Goal: Transaction & Acquisition: Purchase product/service

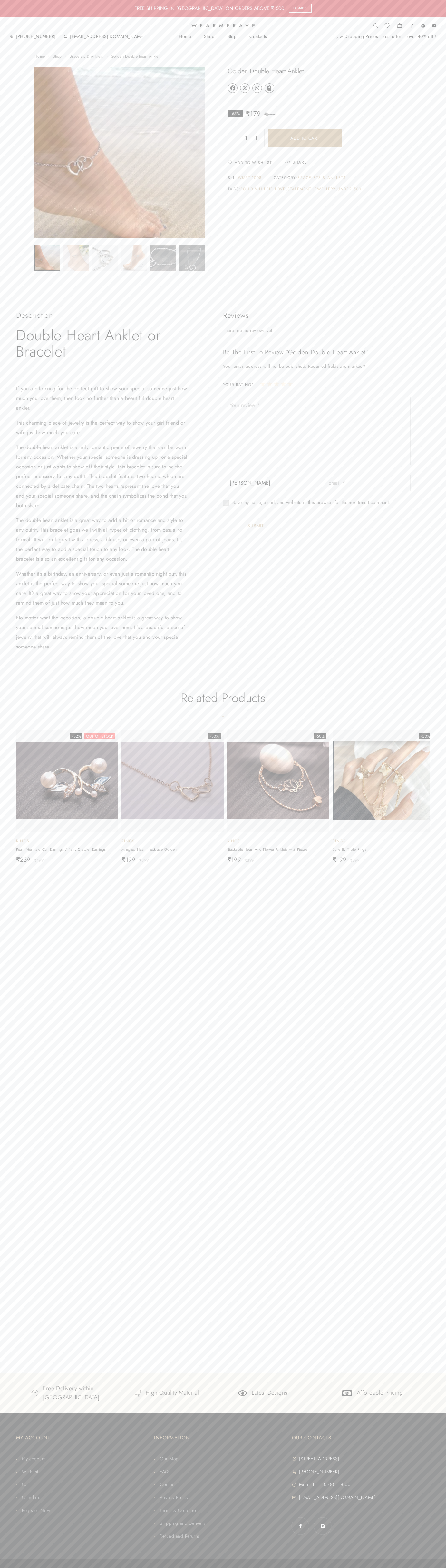
type input "Kaur Sneha"
click at [305, 138] on button "Add to cart" at bounding box center [305, 138] width 74 height 18
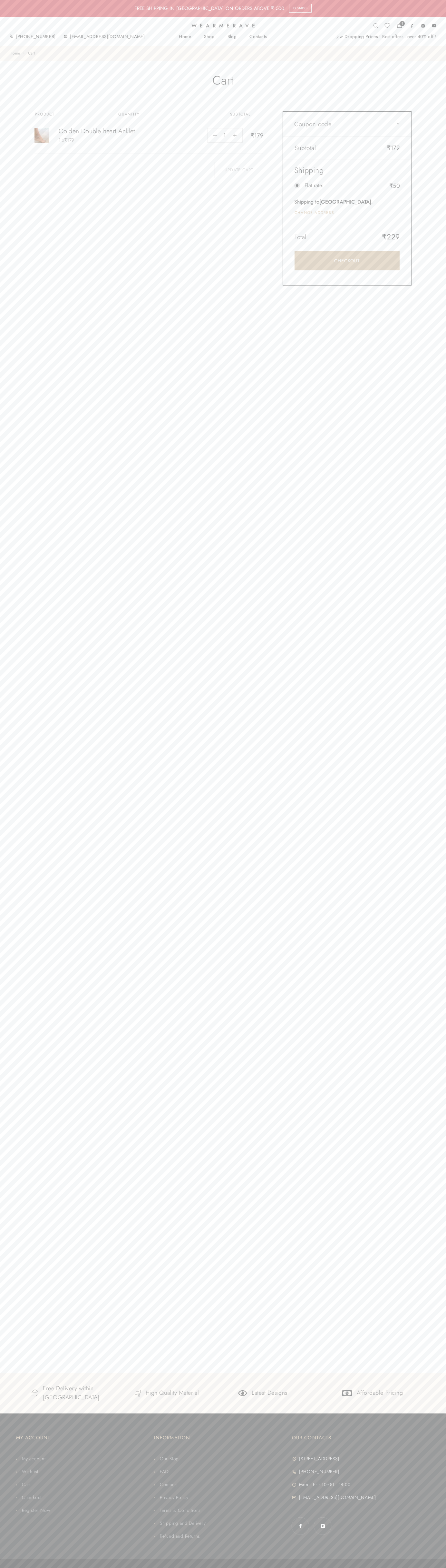
click at [347, 260] on link "Checkout" at bounding box center [347, 260] width 105 height 19
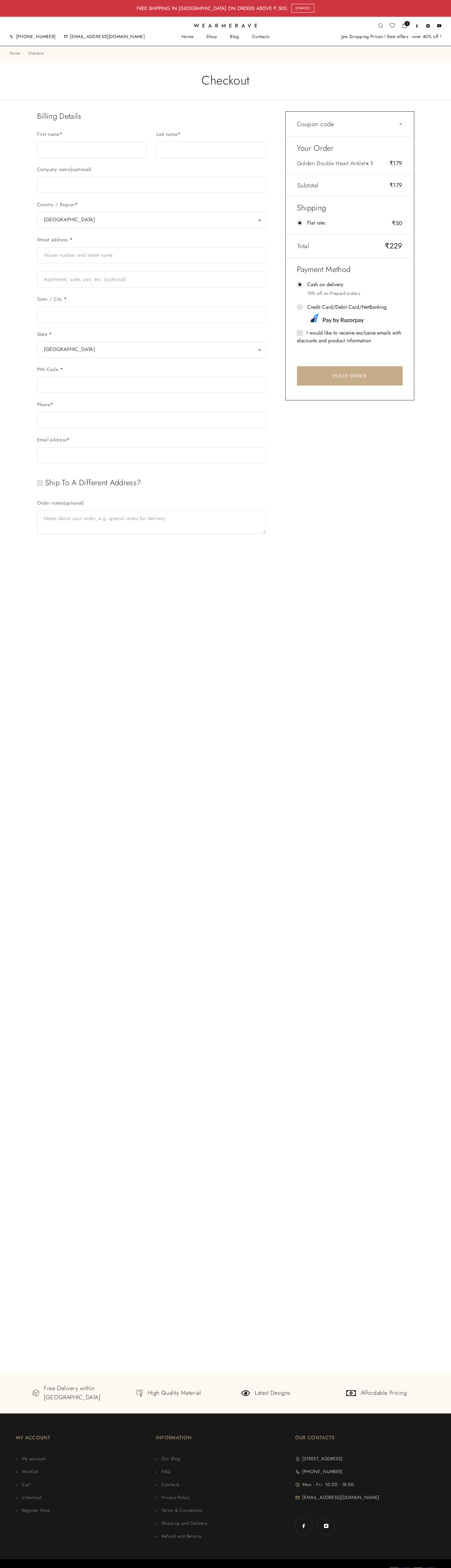
select select "GJ"
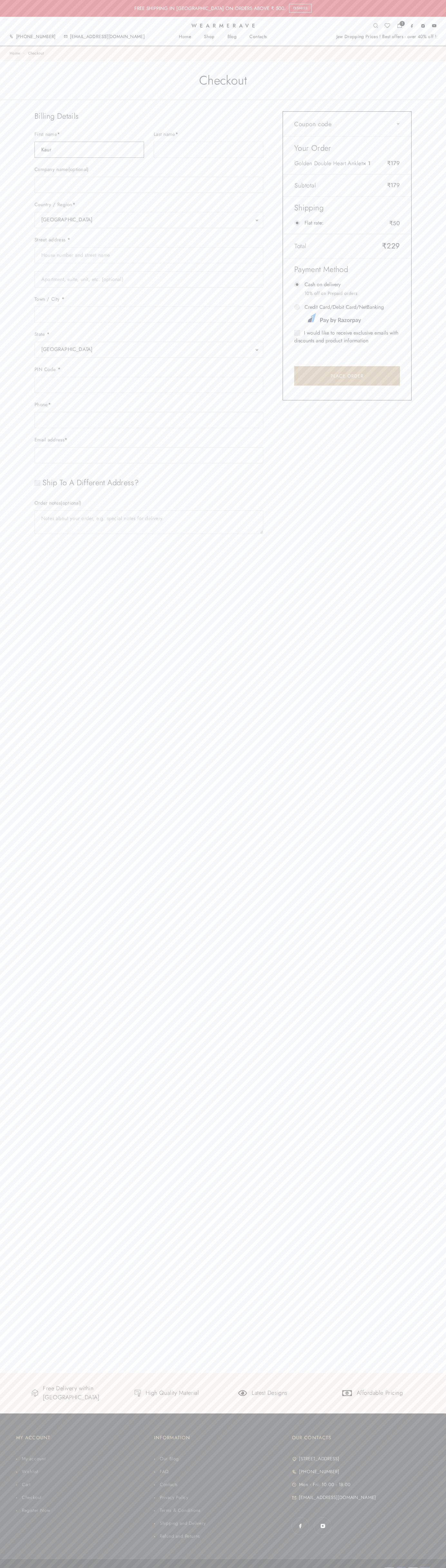
type input "Kaur"
type input "Sneha"
type input "Kaur Sneha"
type input "Unitech Signature Tower-II, Tower-B, Sector-15, Part-II Village Silokhera"
type input "First floor"
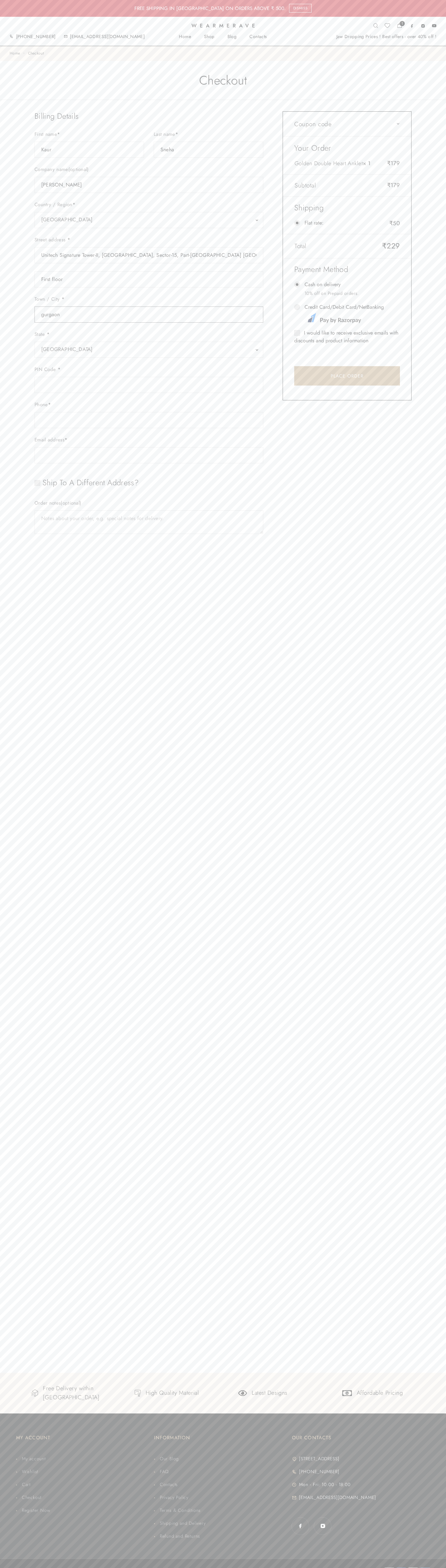
type input "gurgaon"
click at [149, 350] on span "Gujarat" at bounding box center [149, 349] width 215 height 9
select select "HR"
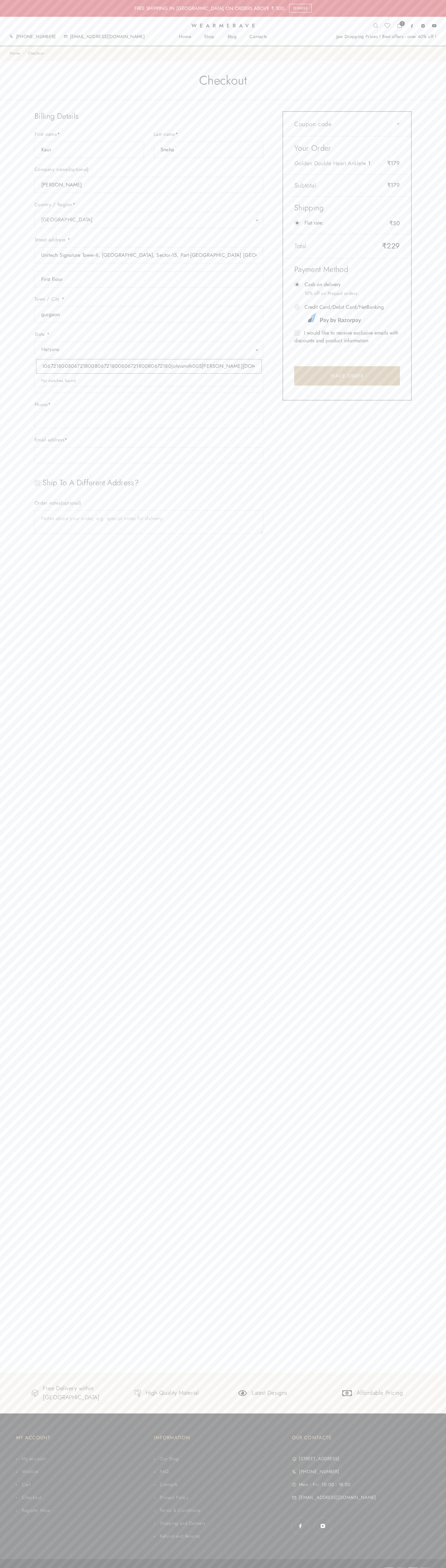
type input "johnsmith005@storebotmail.joonix.n122012201220122012201220122012201220122008067…"
click at [297, 307] on input "Credit Card/Debit Card/NetBanking" at bounding box center [297, 307] width 6 height 6
radio input "true"
type input "johnsmith005@storebotmail.joonix.net"
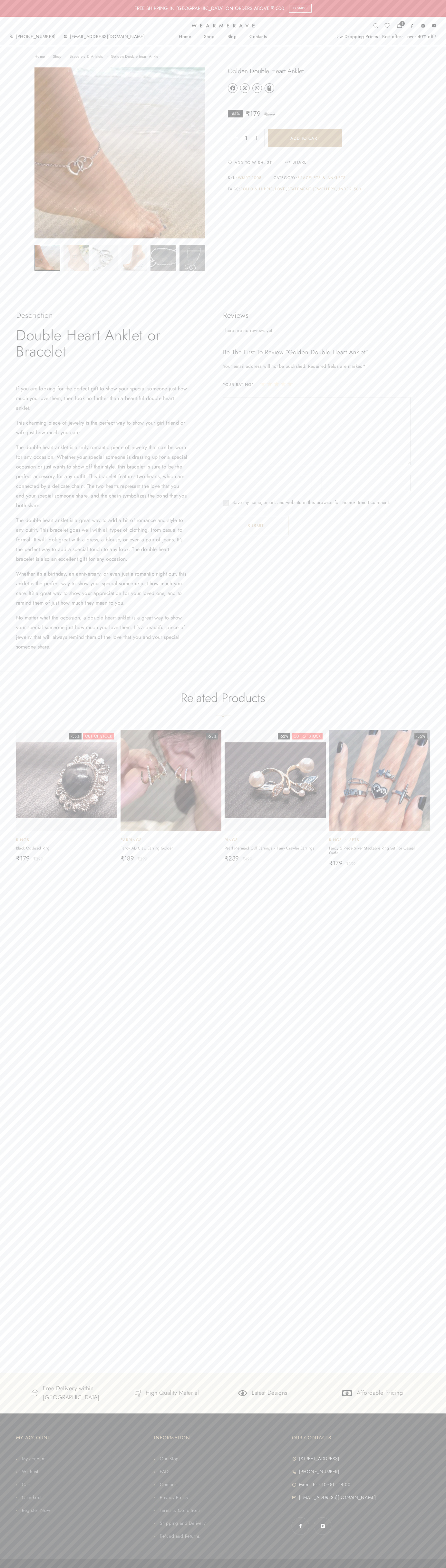
click at [92, 23] on div "Wearmerave 1 ₹ 179 +91-7987880752 support@wearmerave.com Home Shop Blog Contact…" at bounding box center [223, 31] width 446 height 30
click at [439, 1335] on div "Home Shop Bracelets & Anklets Golden Double heart Anklet Golden Double heart An…" at bounding box center [223, 709] width 446 height 1327
click at [399, 1568] on html "What are you looking for? Clear FREE SHIPPING IN INDIA ON ORDERS ABOVE ₹ 500. D…" at bounding box center [223, 792] width 446 height 1585
click at [30, 31] on div "Wearmerave 1 ₹ 179" at bounding box center [223, 27] width 427 height 8
